Goal: Transaction & Acquisition: Book appointment/travel/reservation

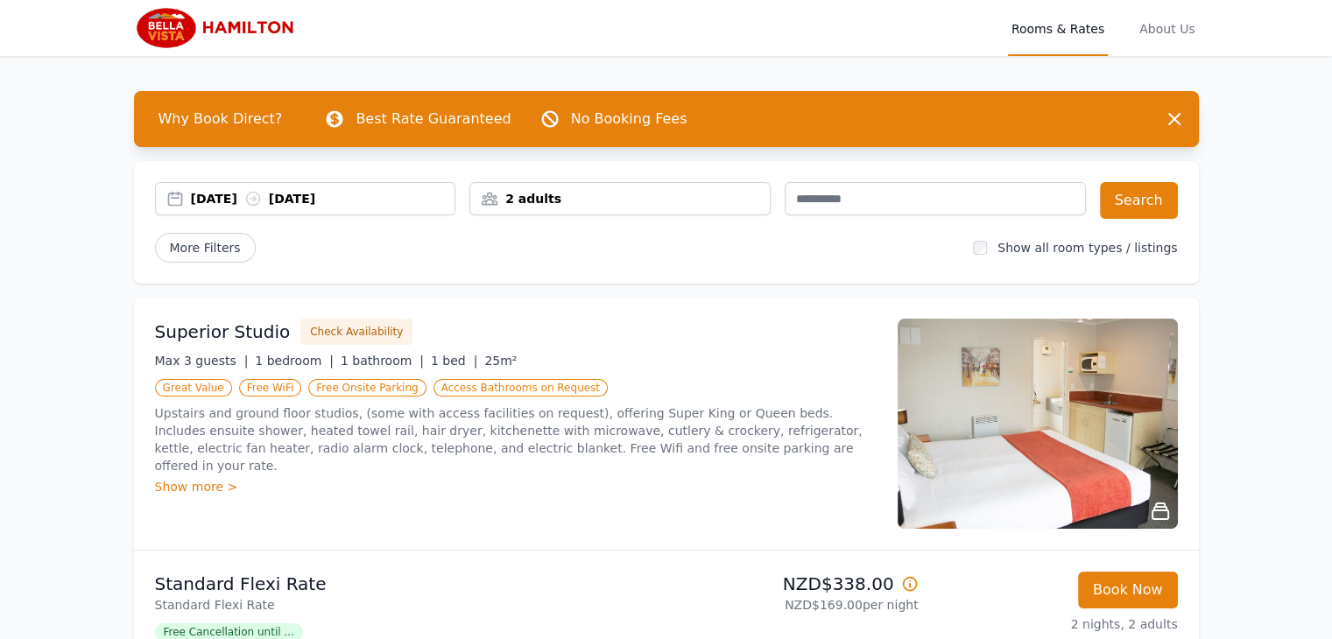
click at [524, 200] on div "2 adults" at bounding box center [619, 199] width 299 height 18
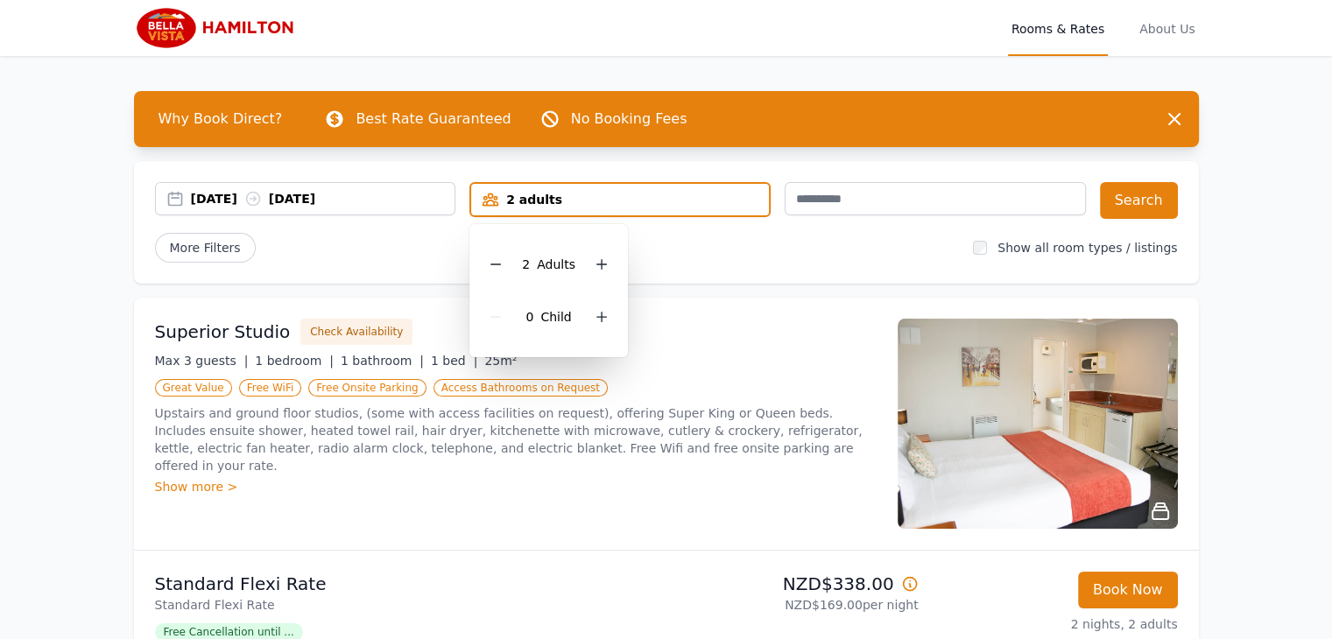
click at [662, 264] on div "[DATE] [DATE] 2 adults 2 Adult s 0 Child Search More Filters Show all room type…" at bounding box center [666, 222] width 1065 height 123
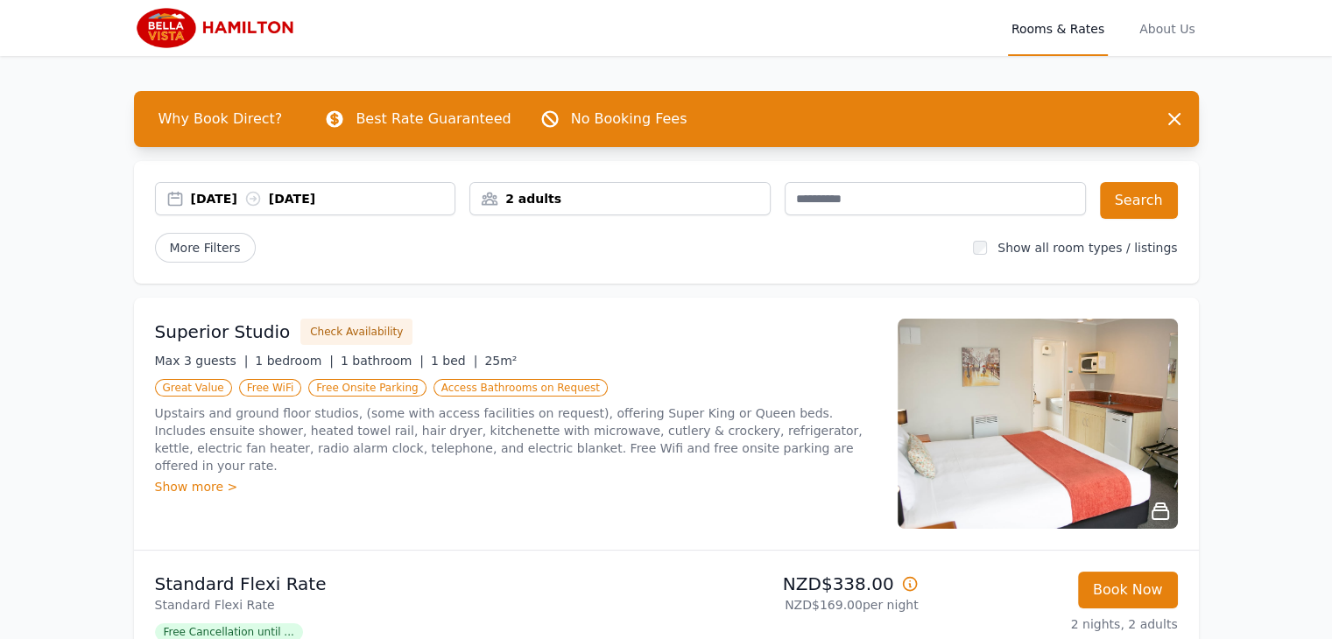
click at [1086, 41] on span "Rooms & Rates" at bounding box center [1058, 28] width 100 height 56
click at [296, 190] on div "[DATE] [DATE]" at bounding box center [323, 199] width 264 height 18
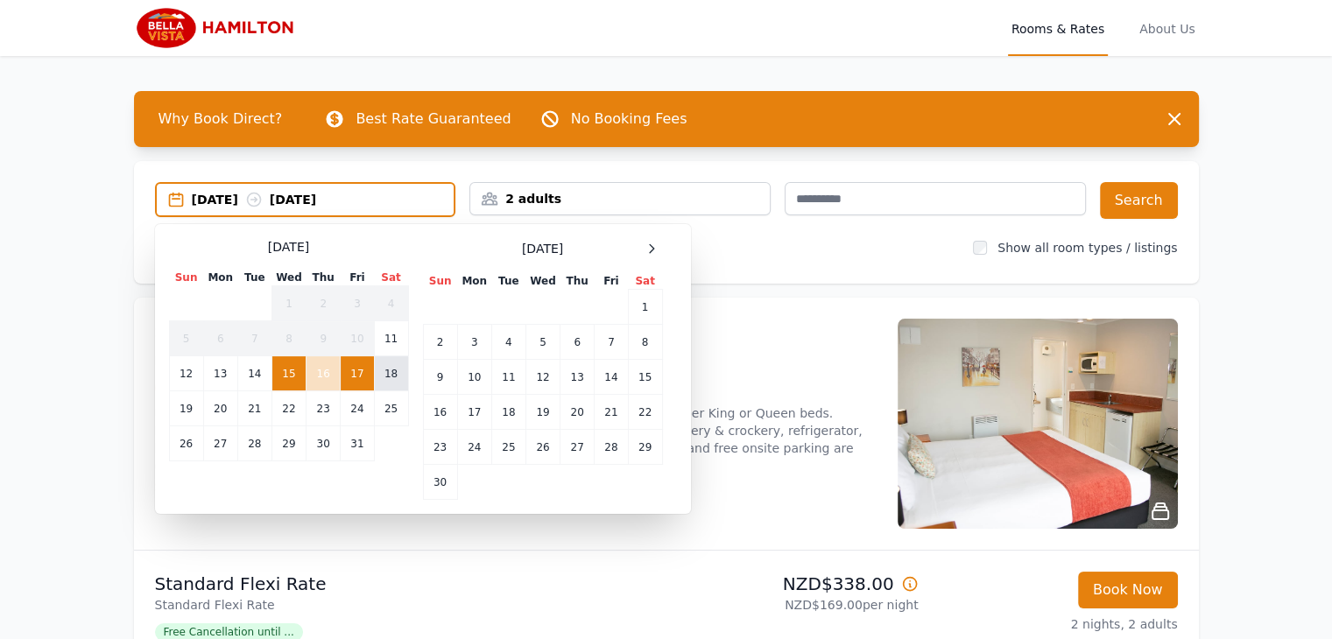
click at [385, 372] on td "18" at bounding box center [391, 373] width 34 height 35
click at [194, 400] on td "19" at bounding box center [186, 408] width 34 height 35
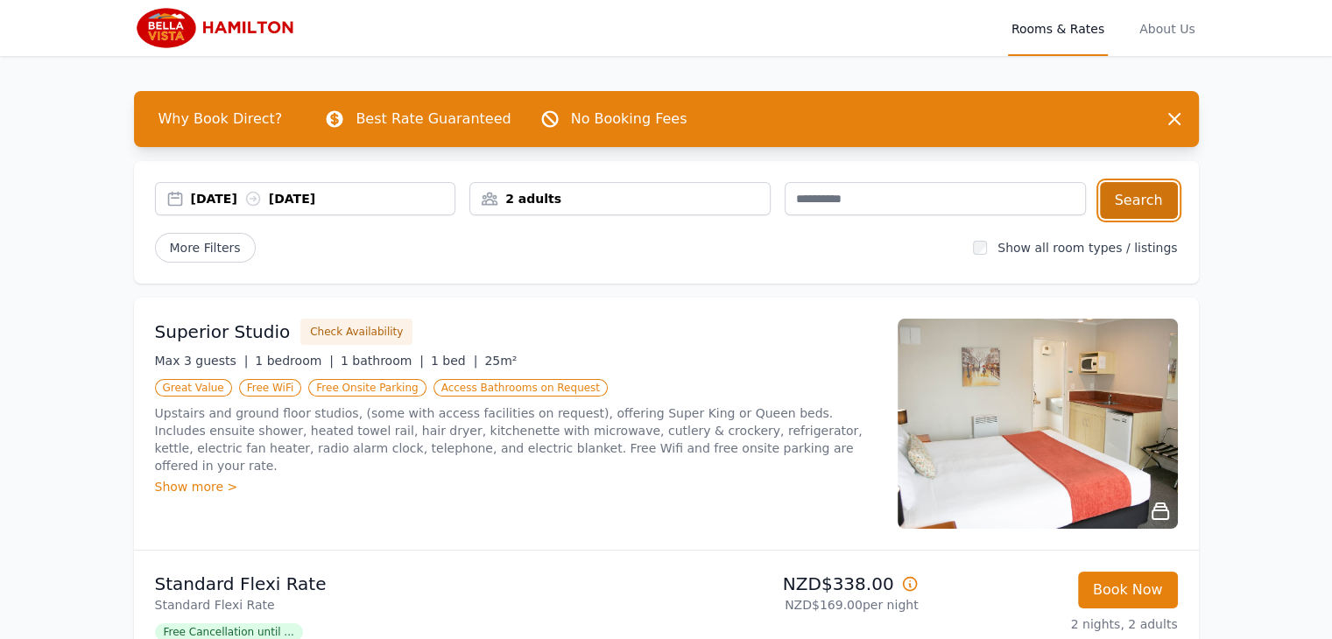
click at [1145, 205] on button "Search" at bounding box center [1139, 200] width 78 height 37
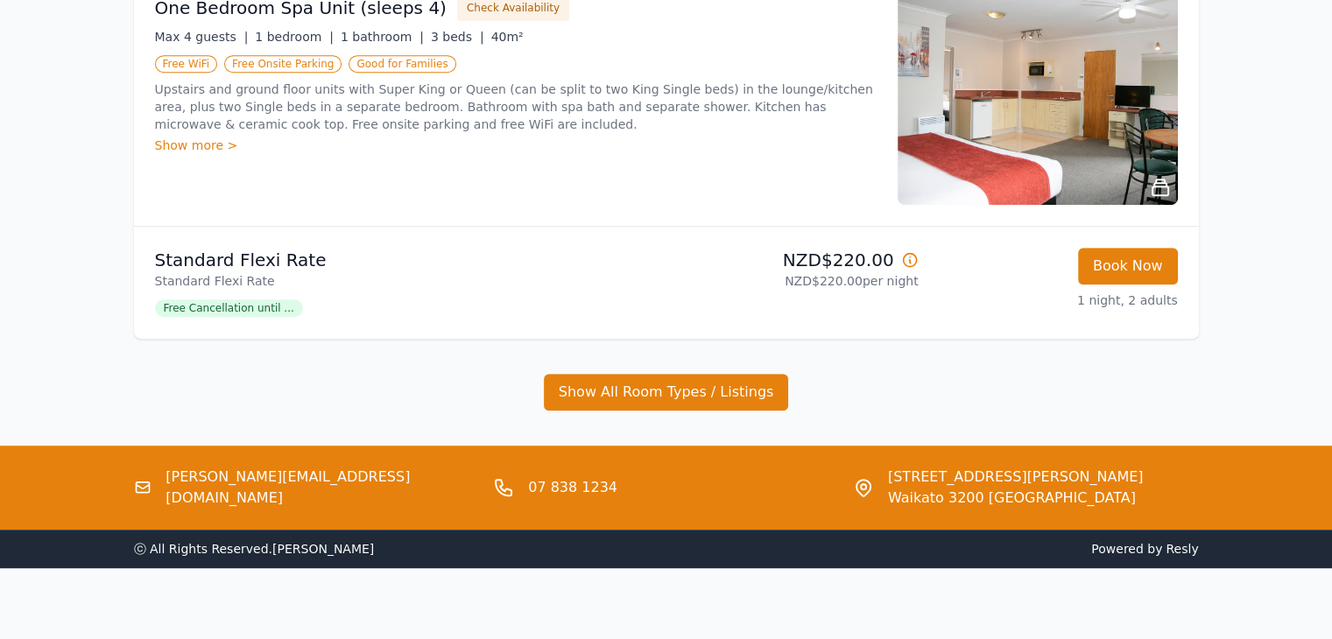
scroll to position [1108, 0]
